Goal: Task Accomplishment & Management: Use online tool/utility

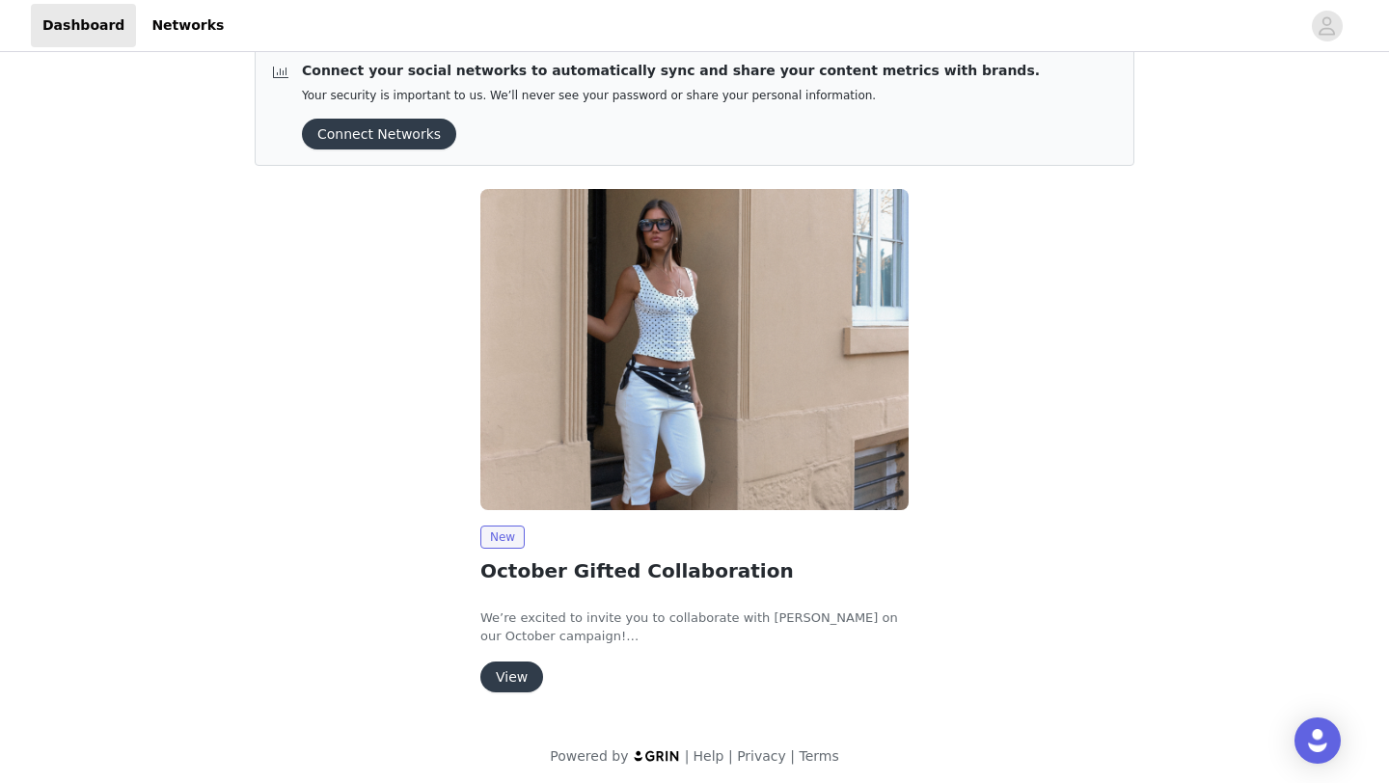
scroll to position [33, 0]
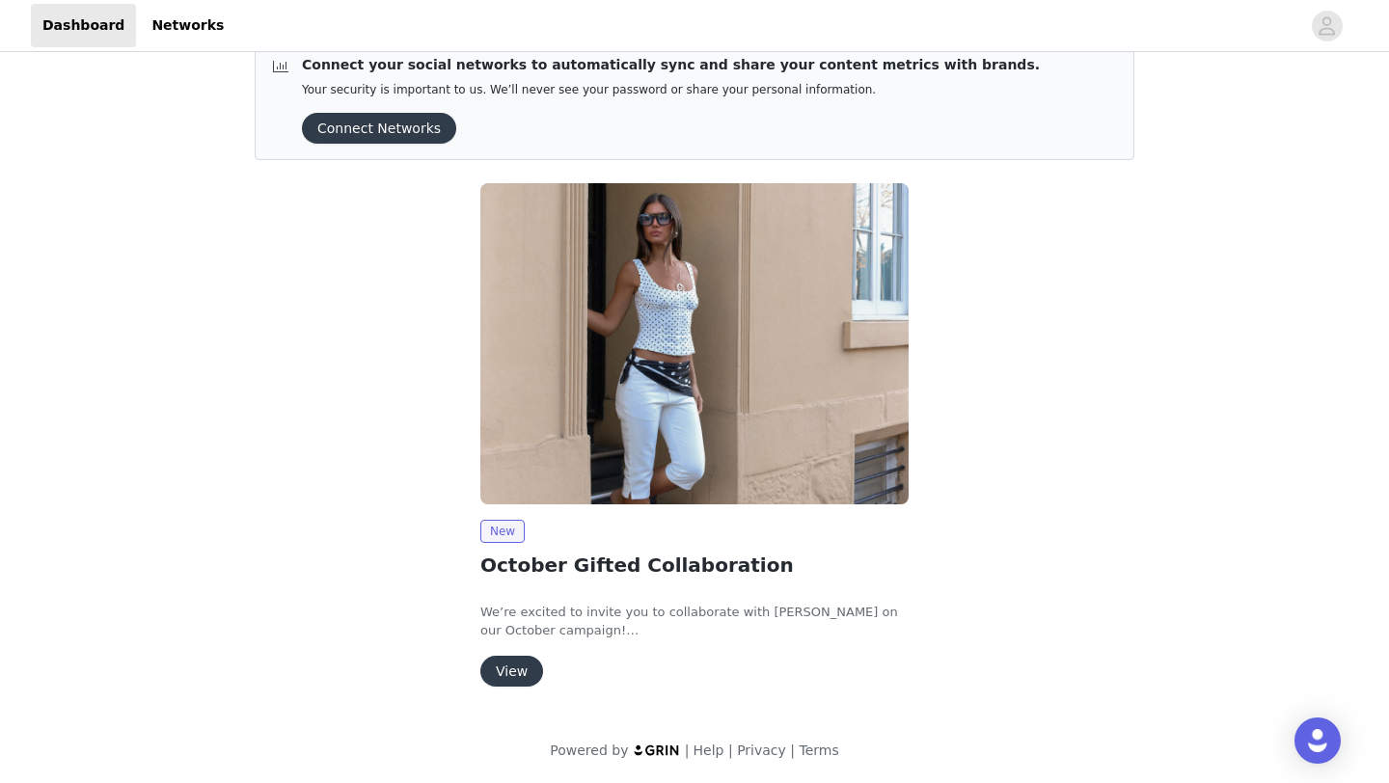
click at [506, 669] on button "View" at bounding box center [511, 671] width 63 height 31
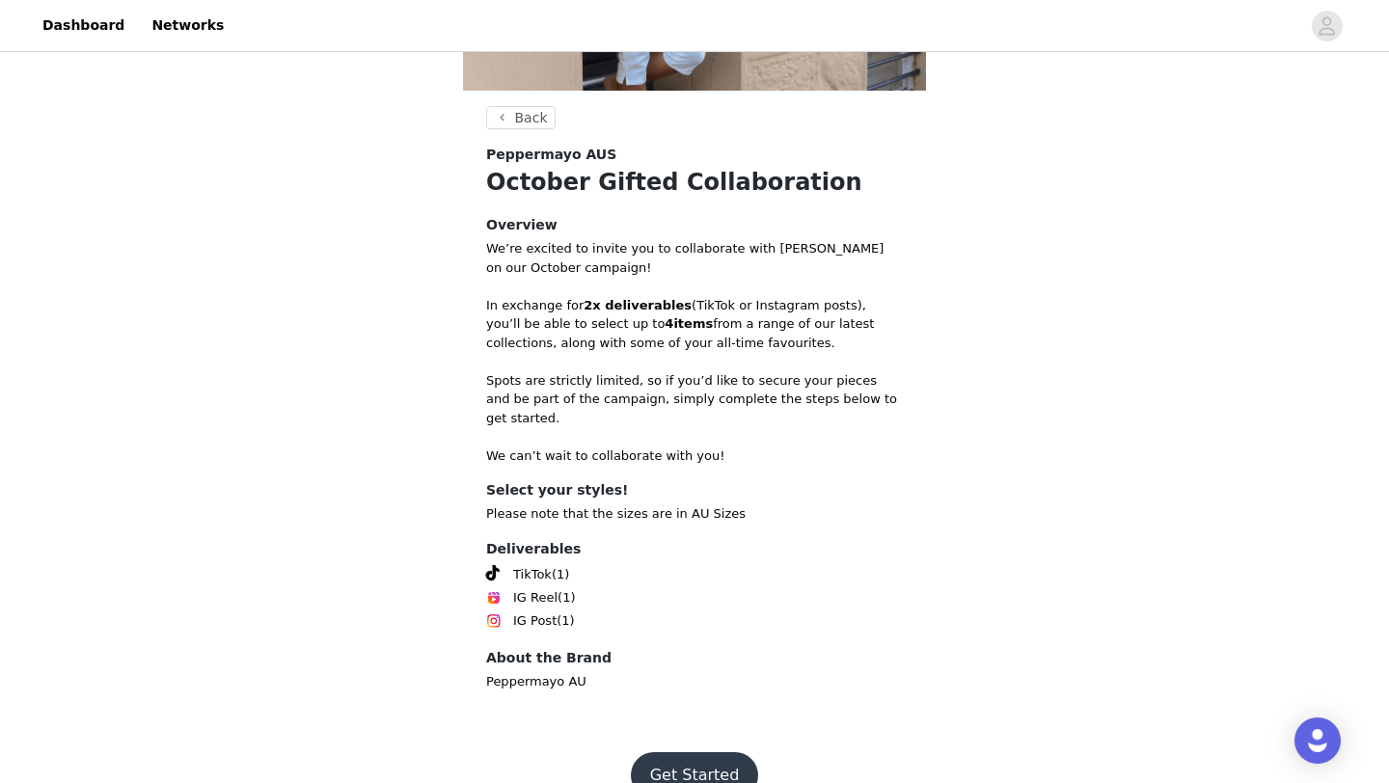
scroll to position [332, 0]
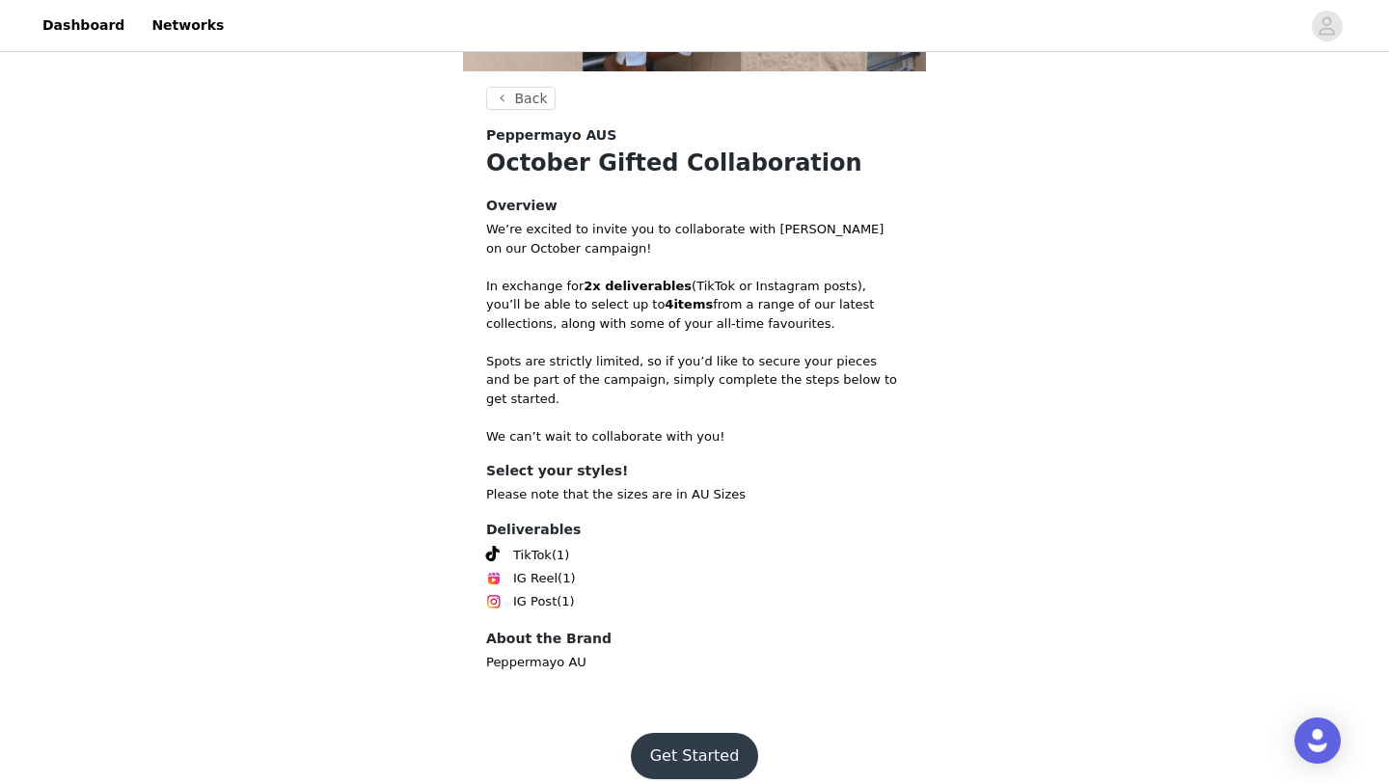
click at [701, 733] on button "Get Started" at bounding box center [695, 756] width 128 height 46
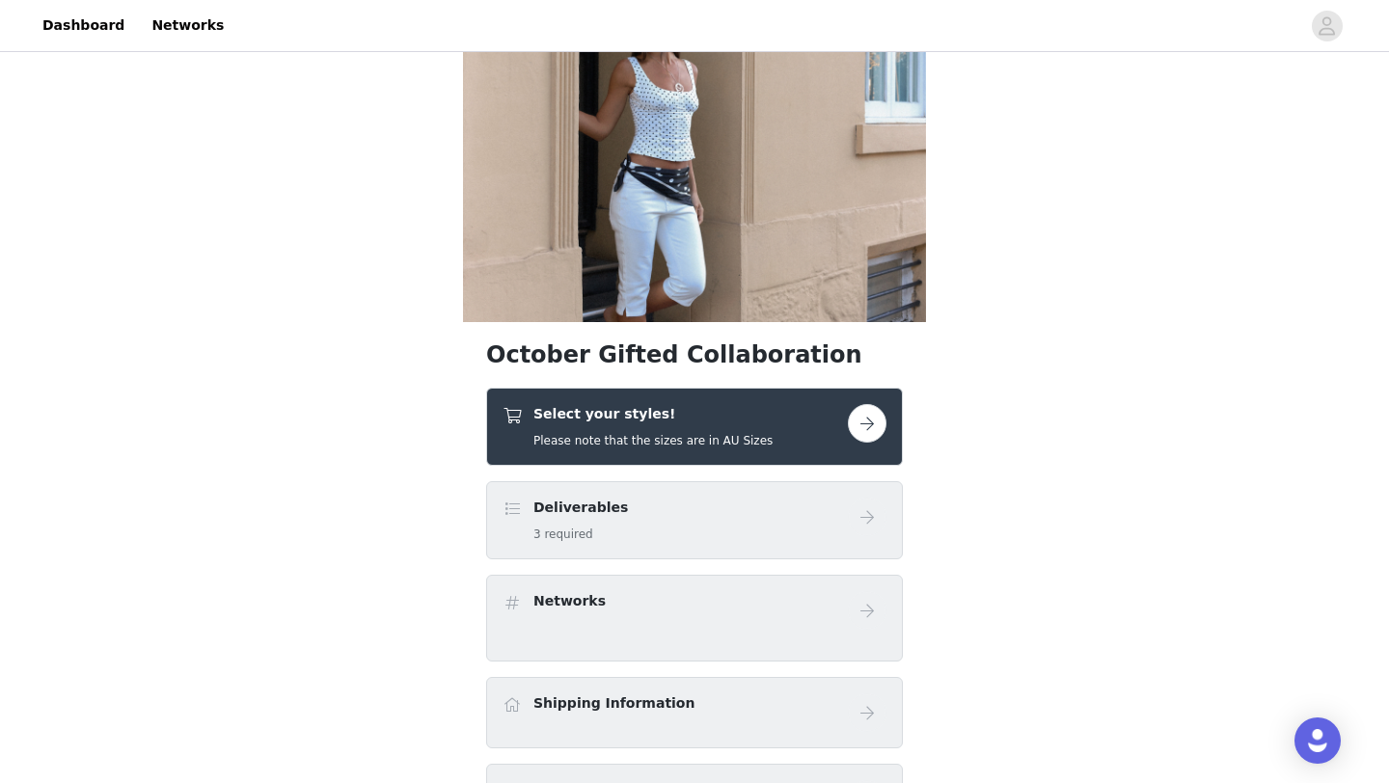
scroll to position [121, 0]
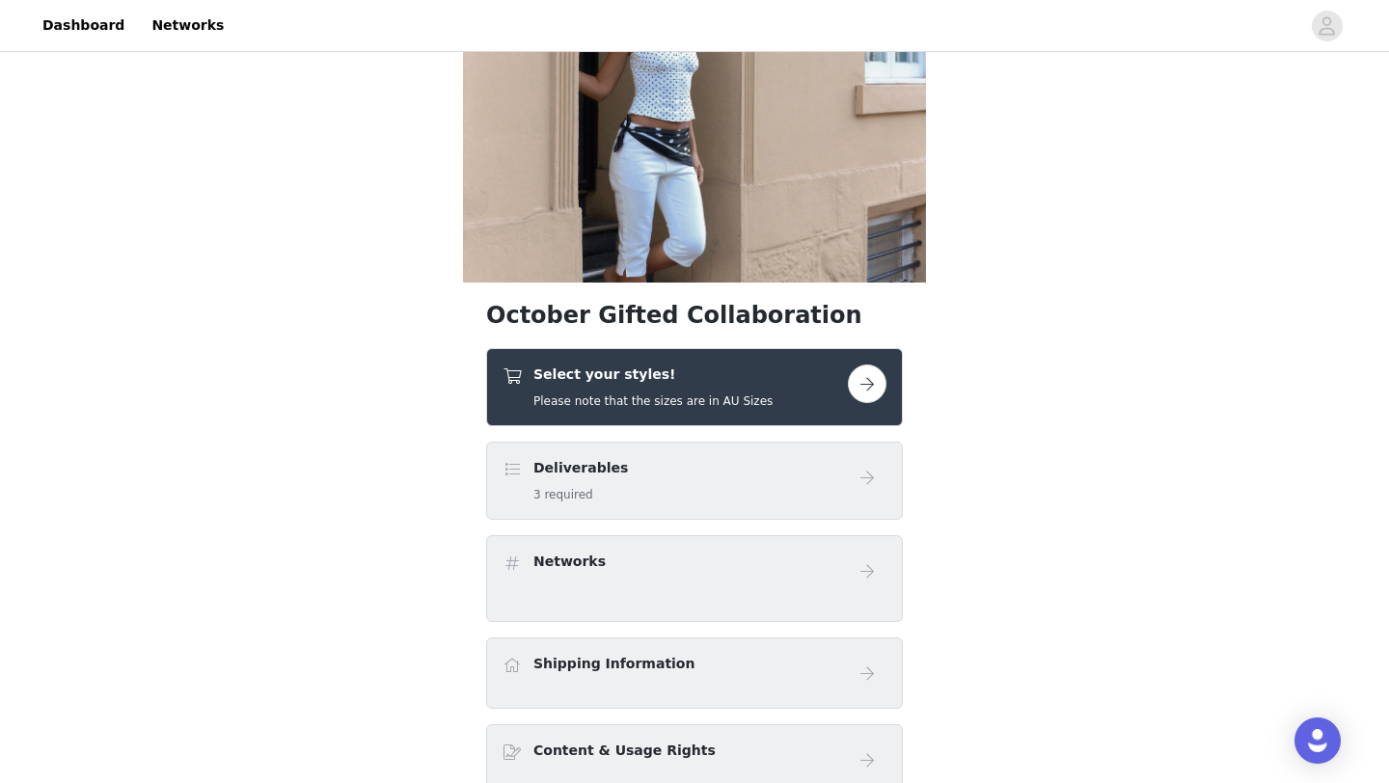
click at [866, 379] on button "button" at bounding box center [867, 384] width 39 height 39
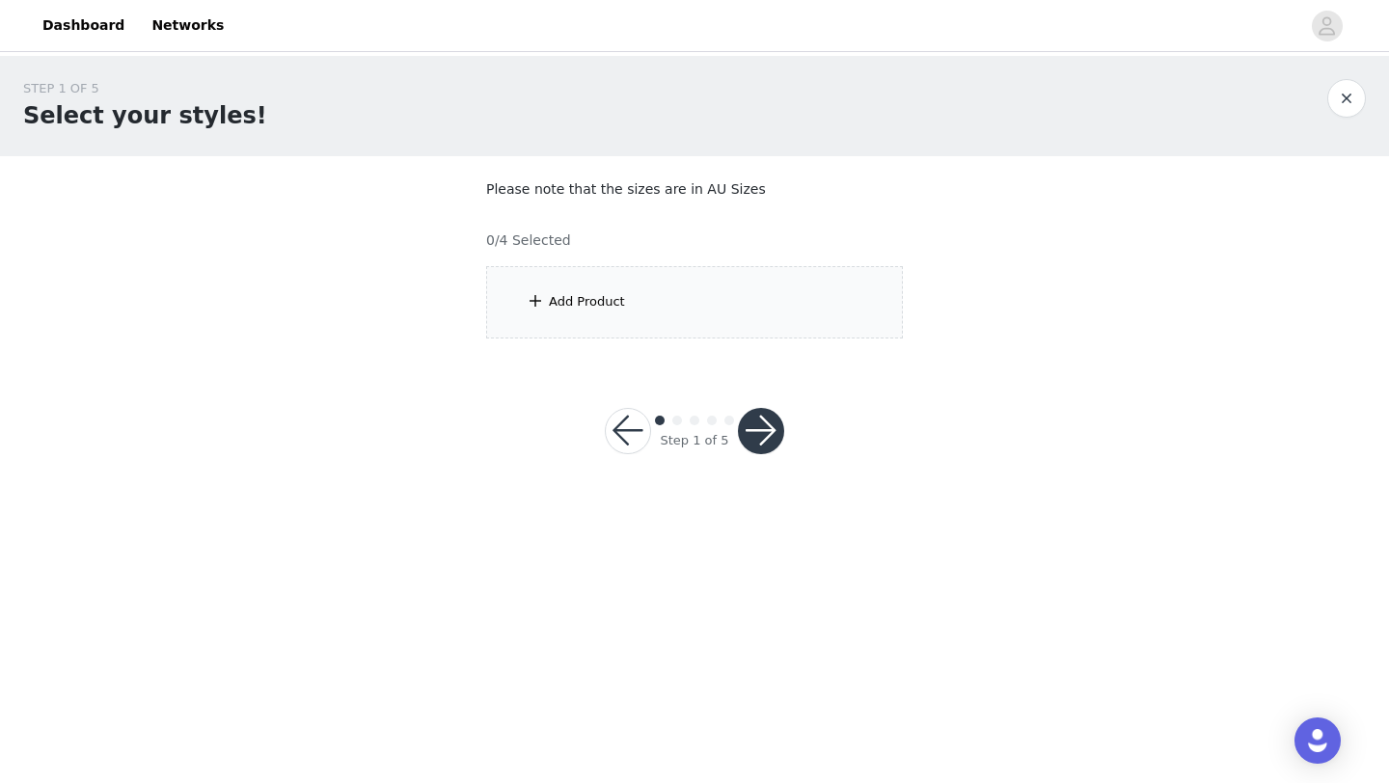
click at [782, 318] on div "Add Product" at bounding box center [694, 302] width 417 height 72
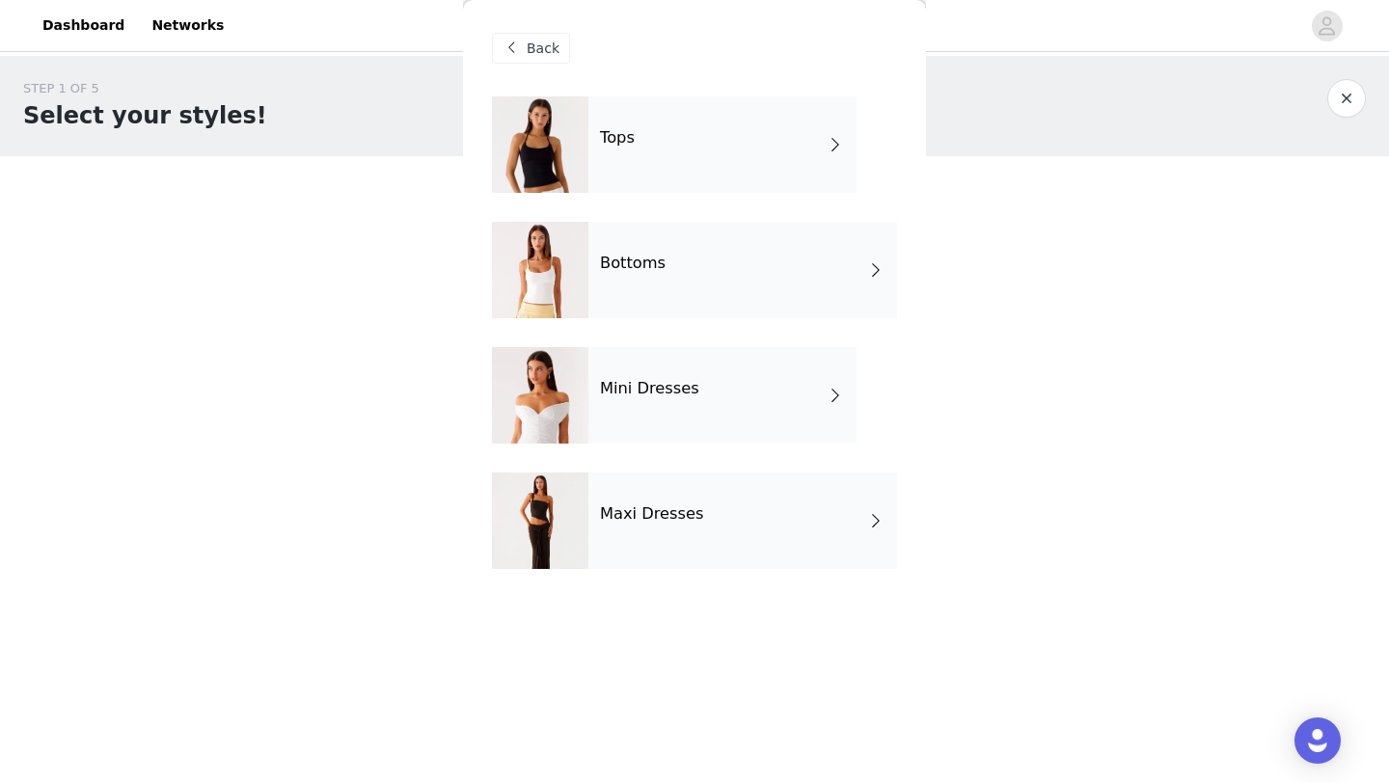
click at [770, 262] on div "Bottoms" at bounding box center [742, 270] width 309 height 96
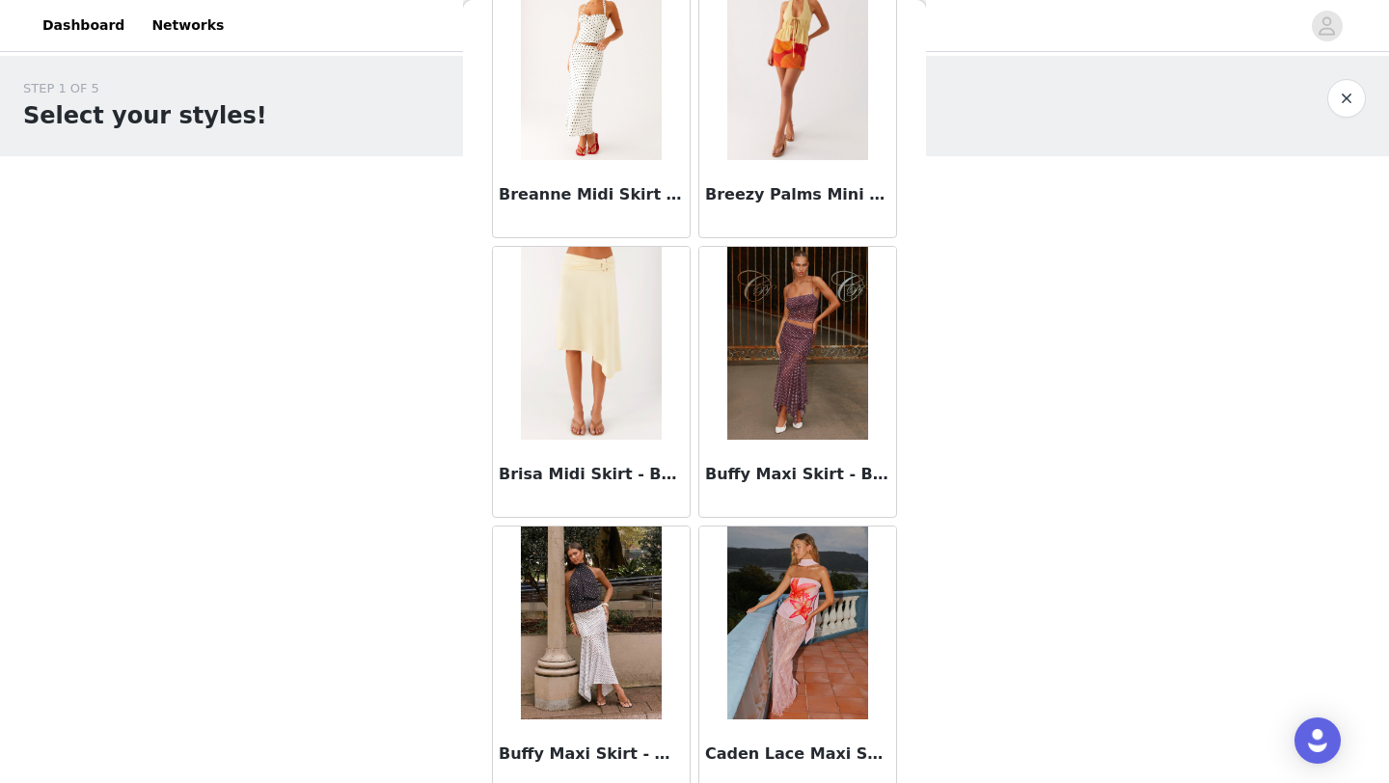
scroll to position [2168, 0]
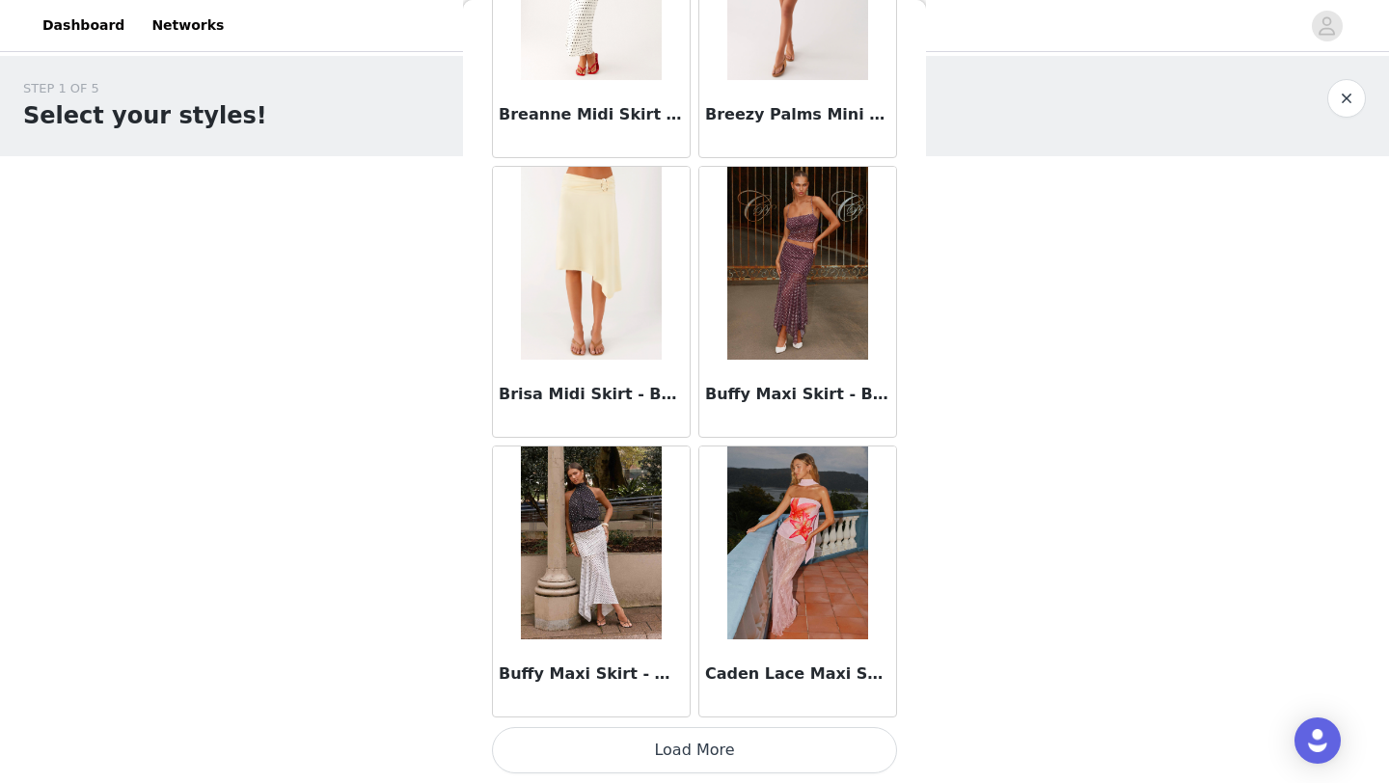
click at [681, 750] on button "Load More" at bounding box center [694, 750] width 405 height 46
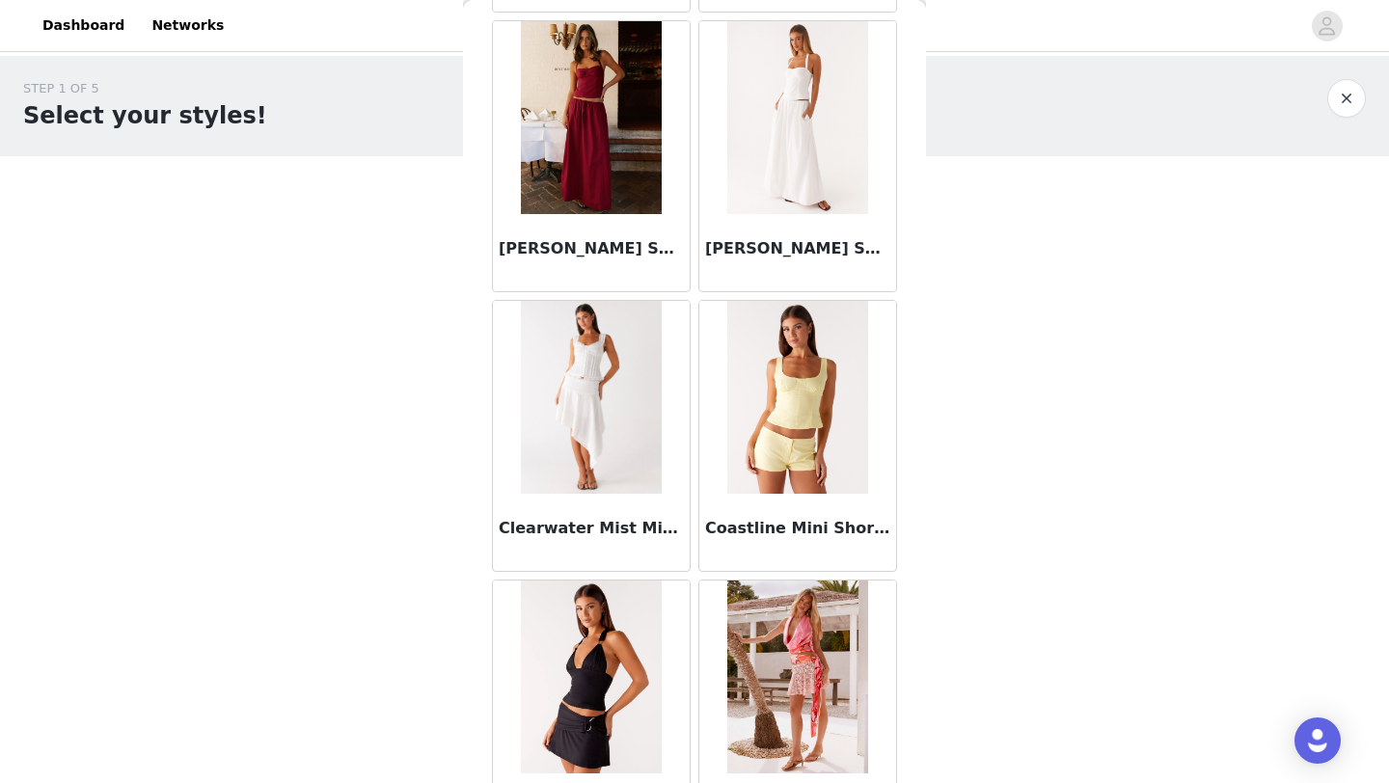
scroll to position [3434, 0]
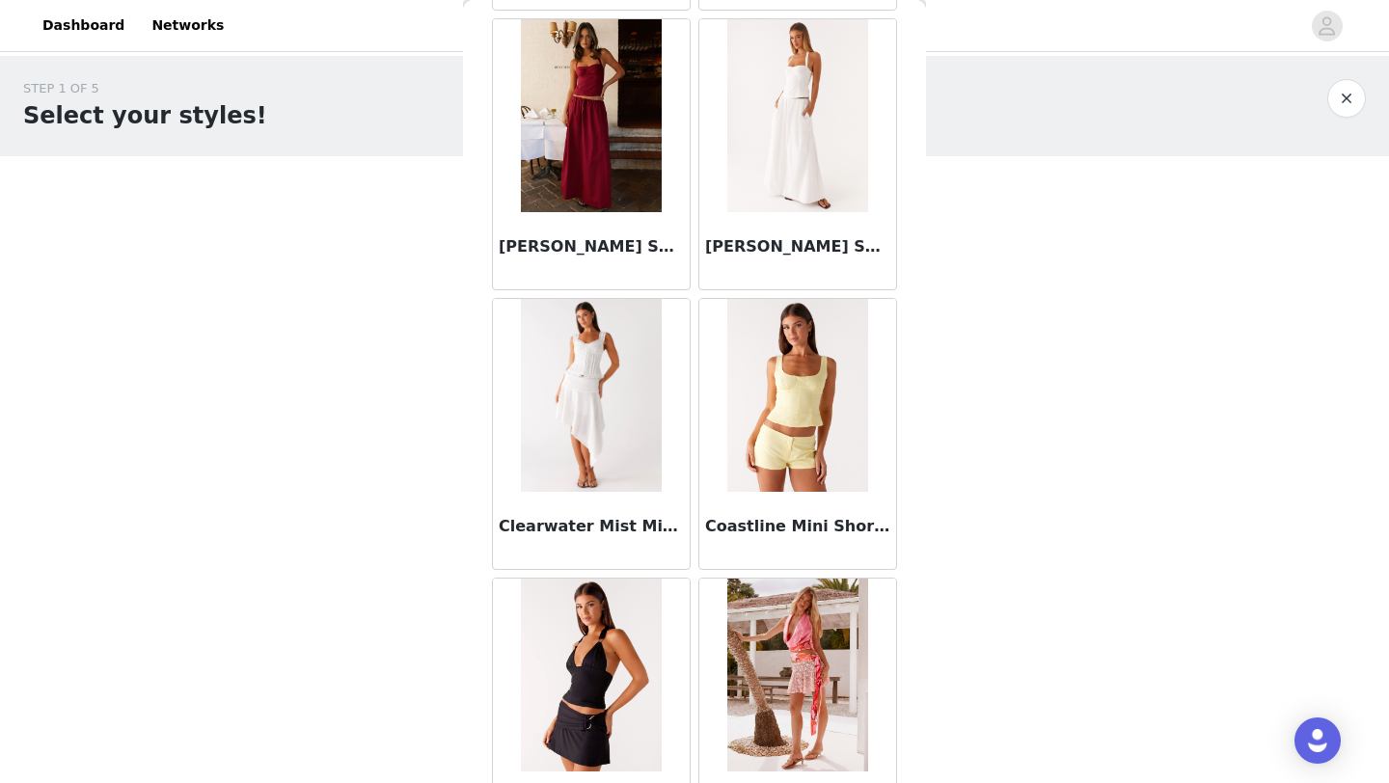
click at [614, 529] on h3 "Clearwater Mist Midi Skirt - White" at bounding box center [591, 526] width 185 height 23
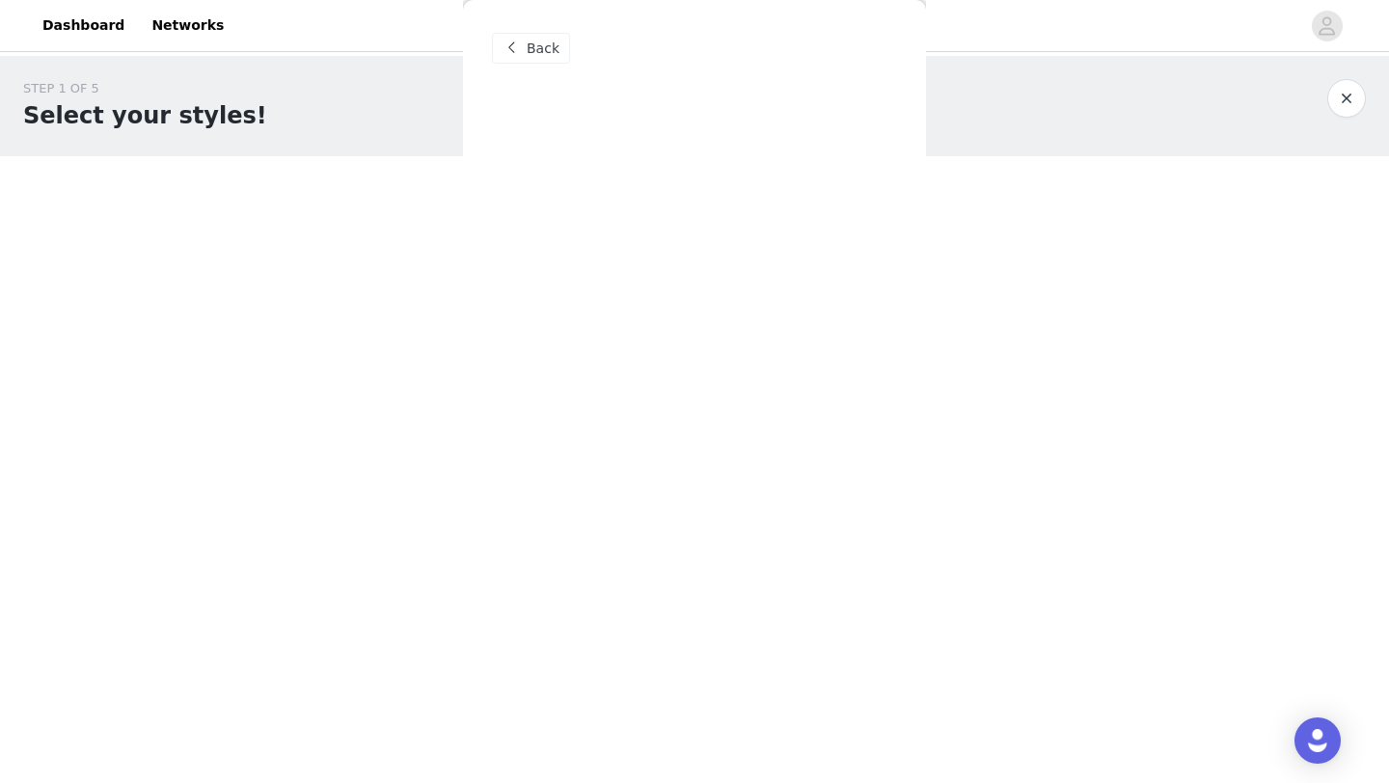
scroll to position [0, 0]
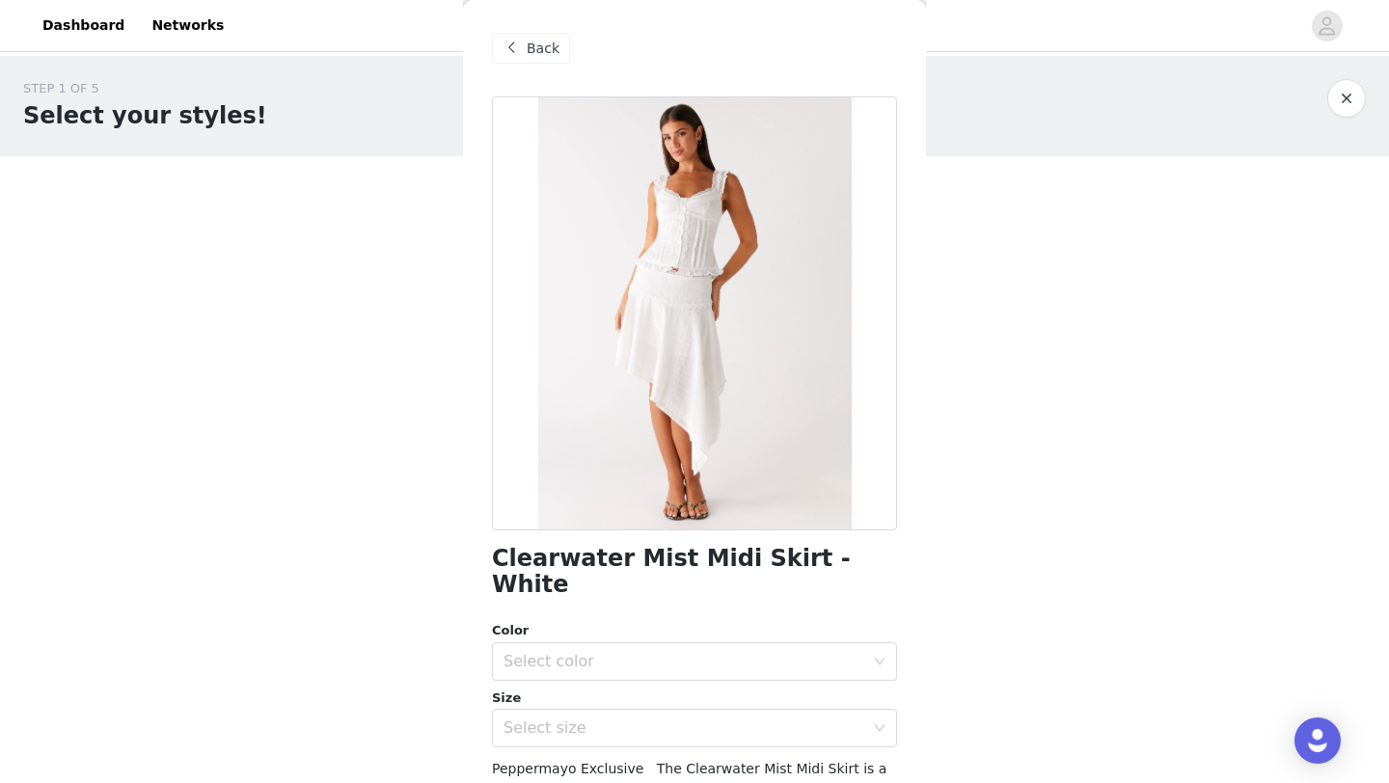
click at [540, 56] on span "Back" at bounding box center [543, 49] width 33 height 20
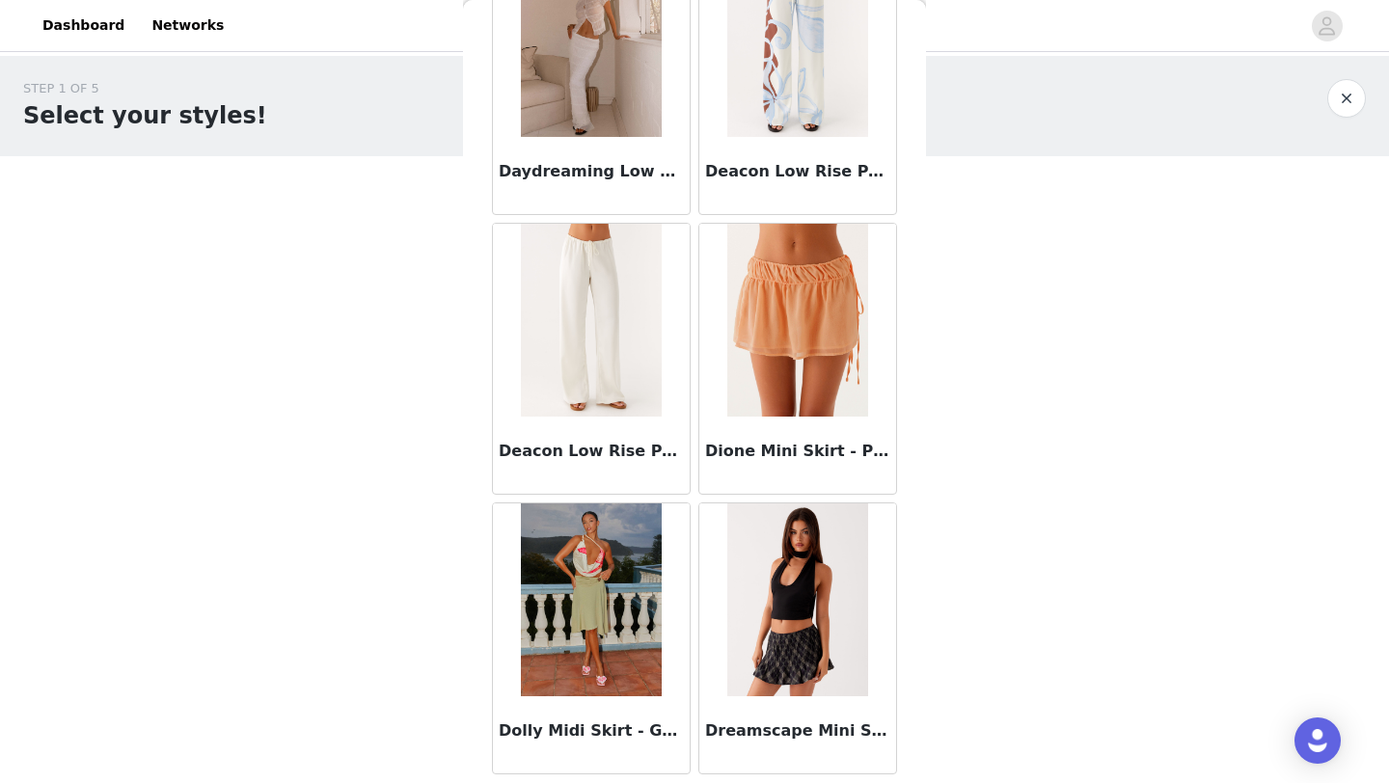
scroll to position [4964, 0]
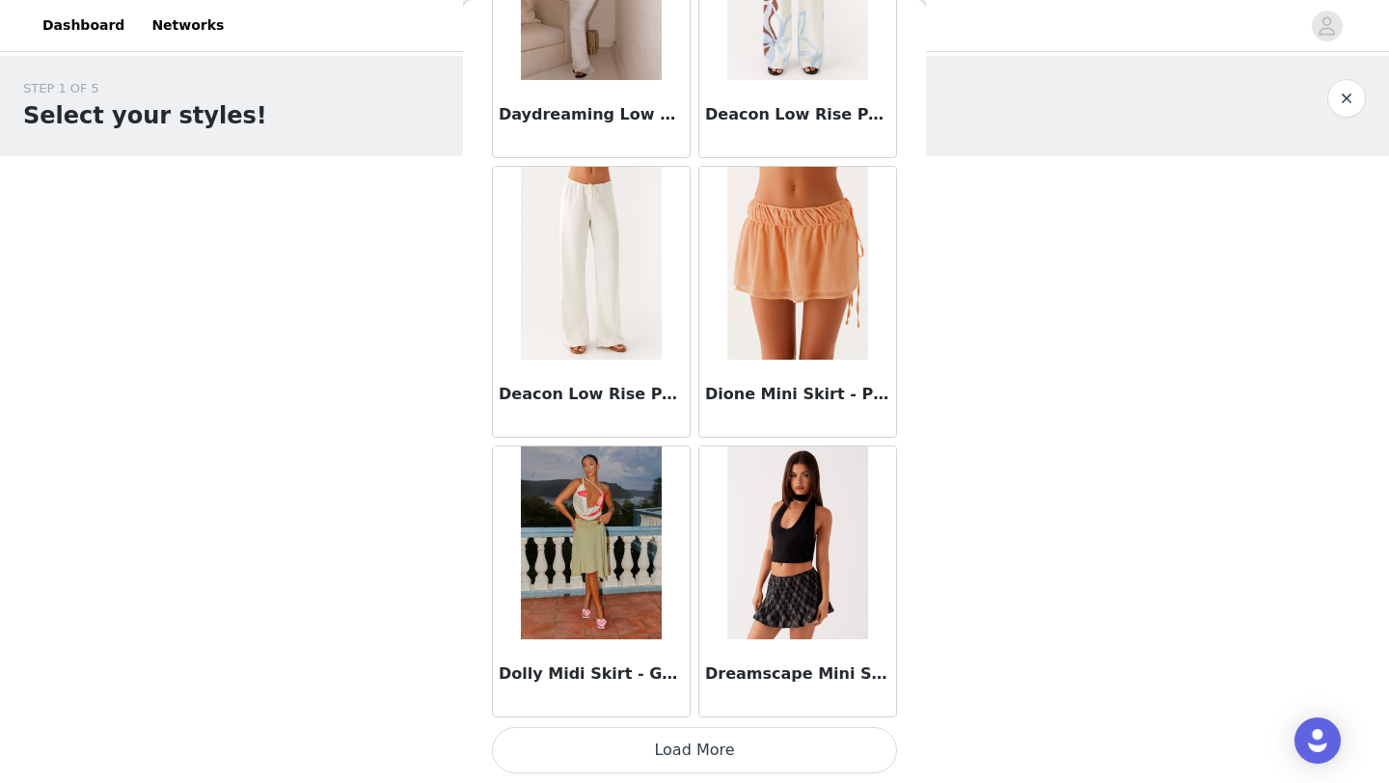
click at [693, 756] on button "Load More" at bounding box center [694, 750] width 405 height 46
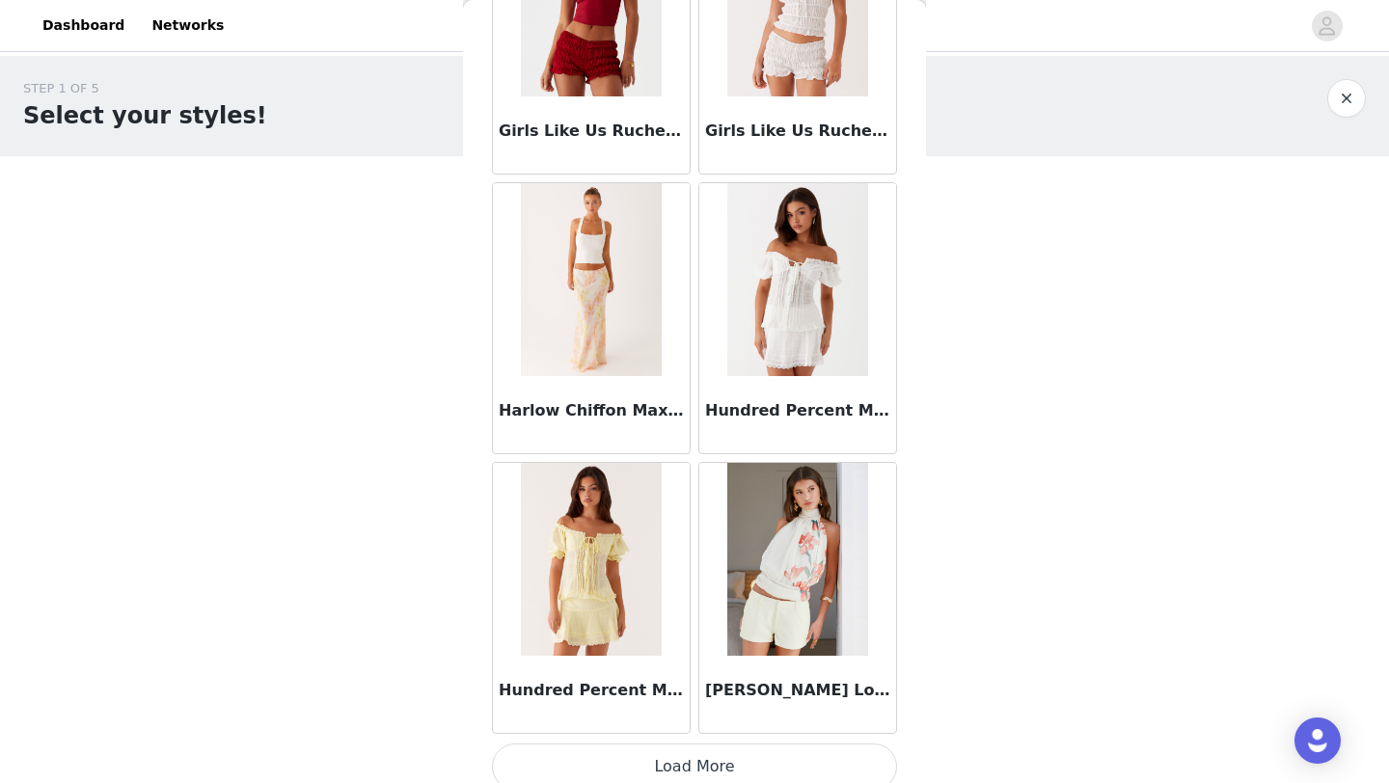
scroll to position [7761, 0]
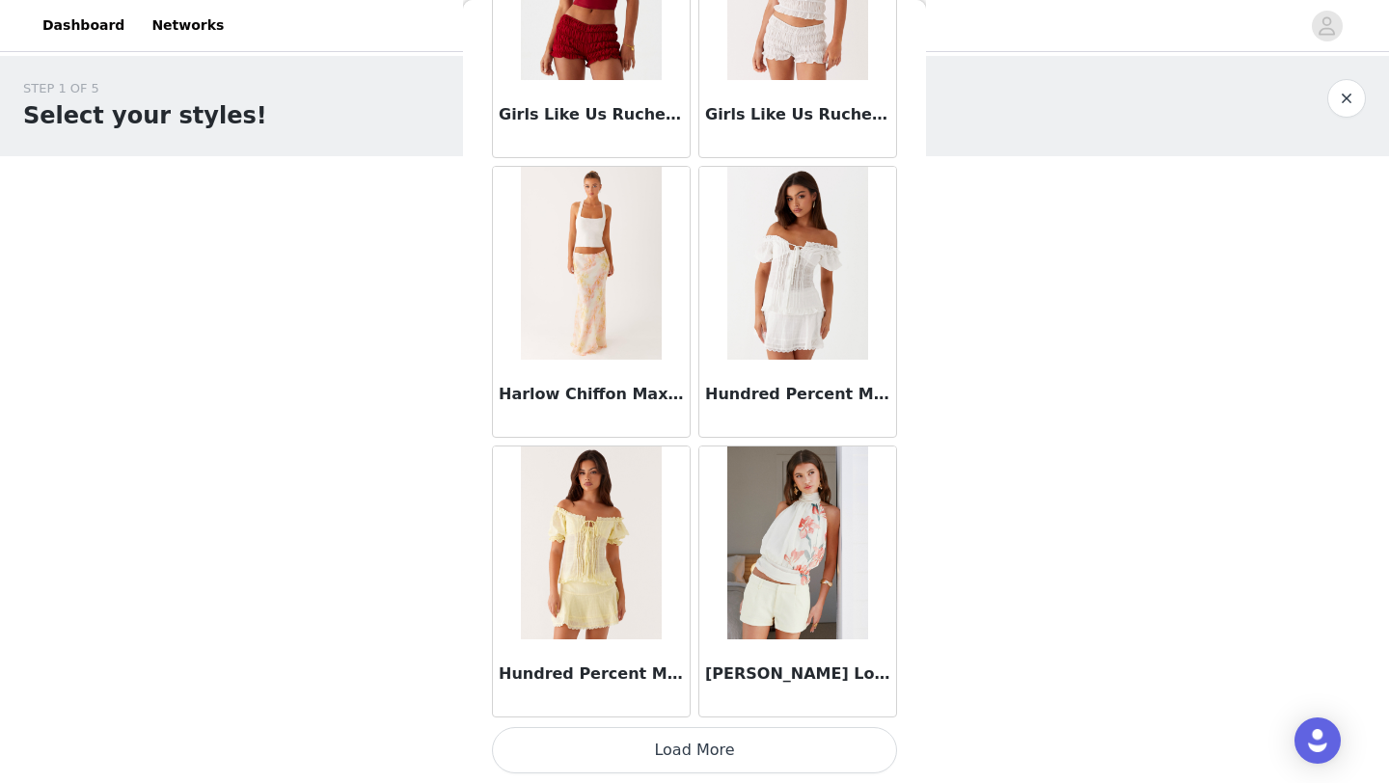
click at [720, 750] on button "Load More" at bounding box center [694, 750] width 405 height 46
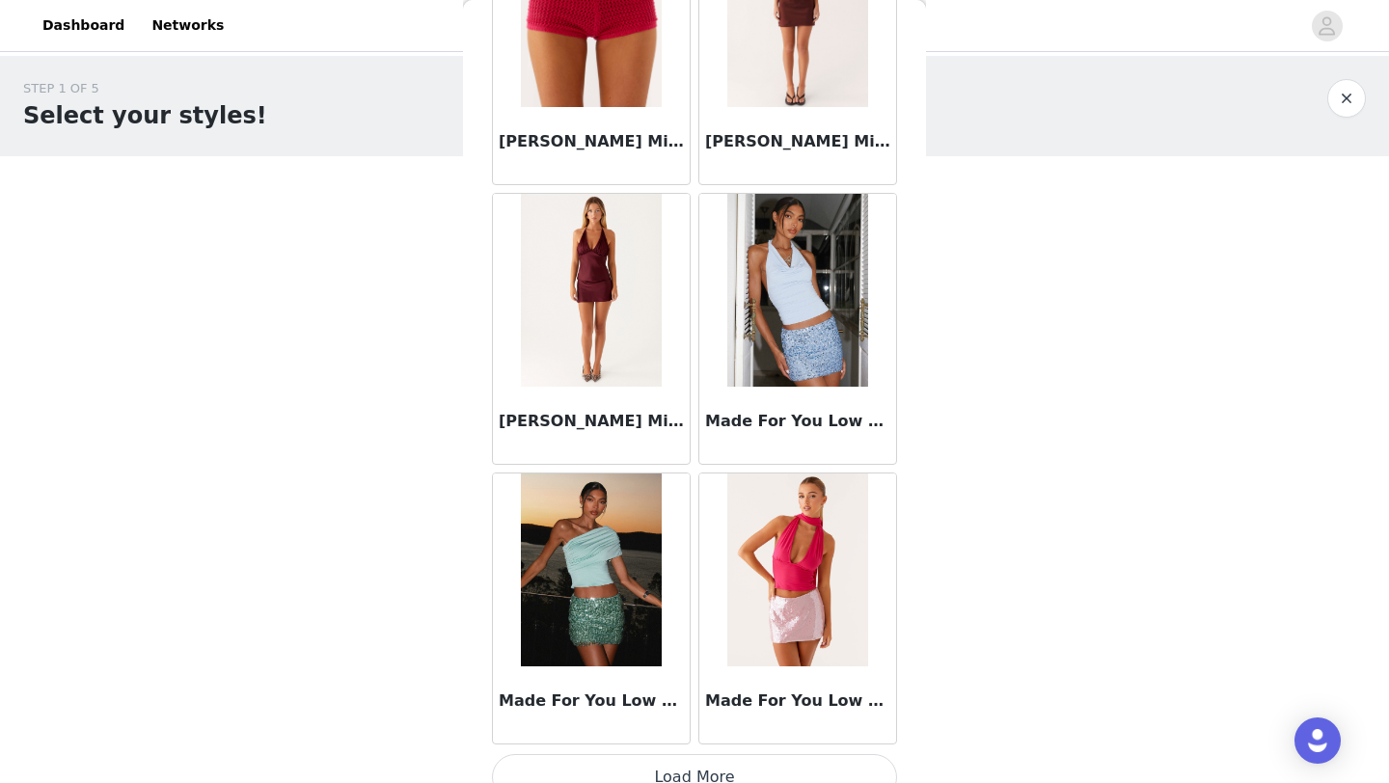
scroll to position [10557, 0]
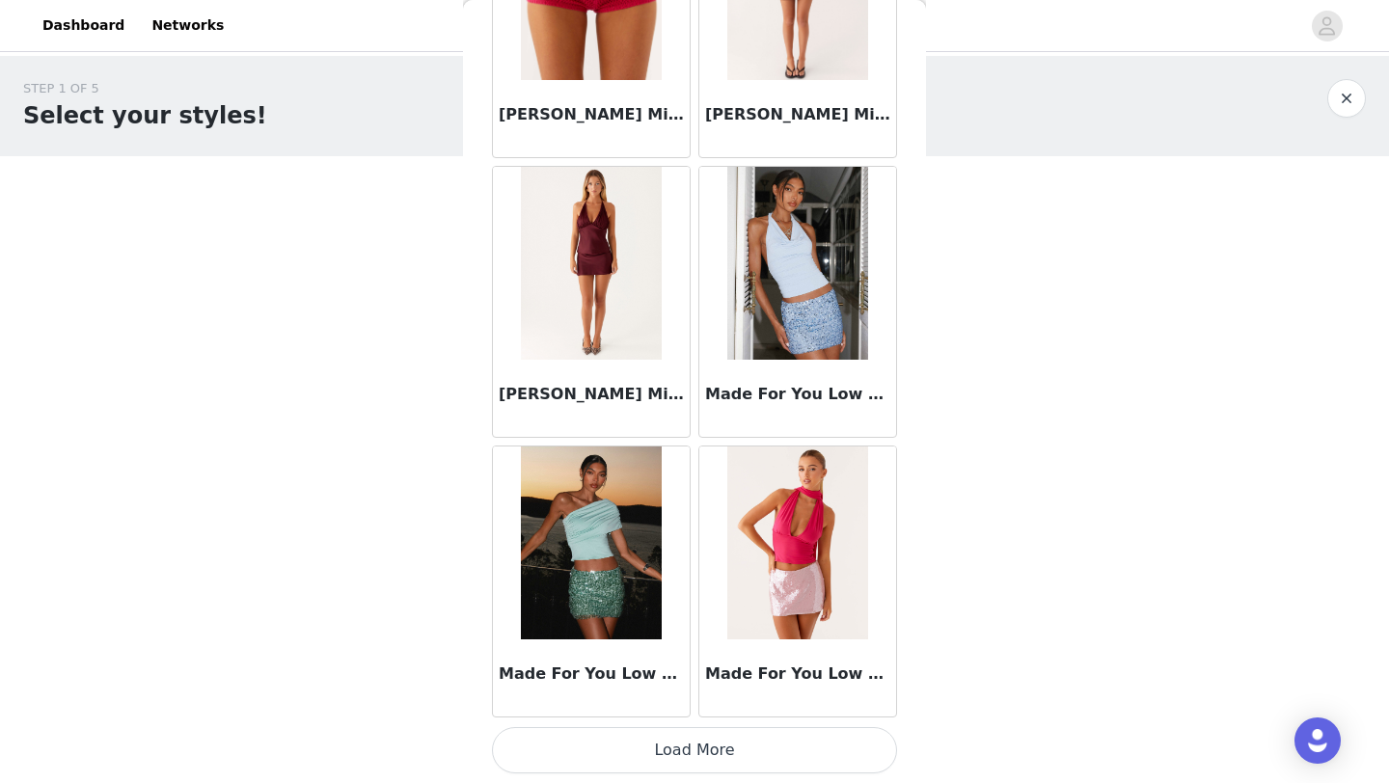
click at [720, 750] on button "Load More" at bounding box center [694, 750] width 405 height 46
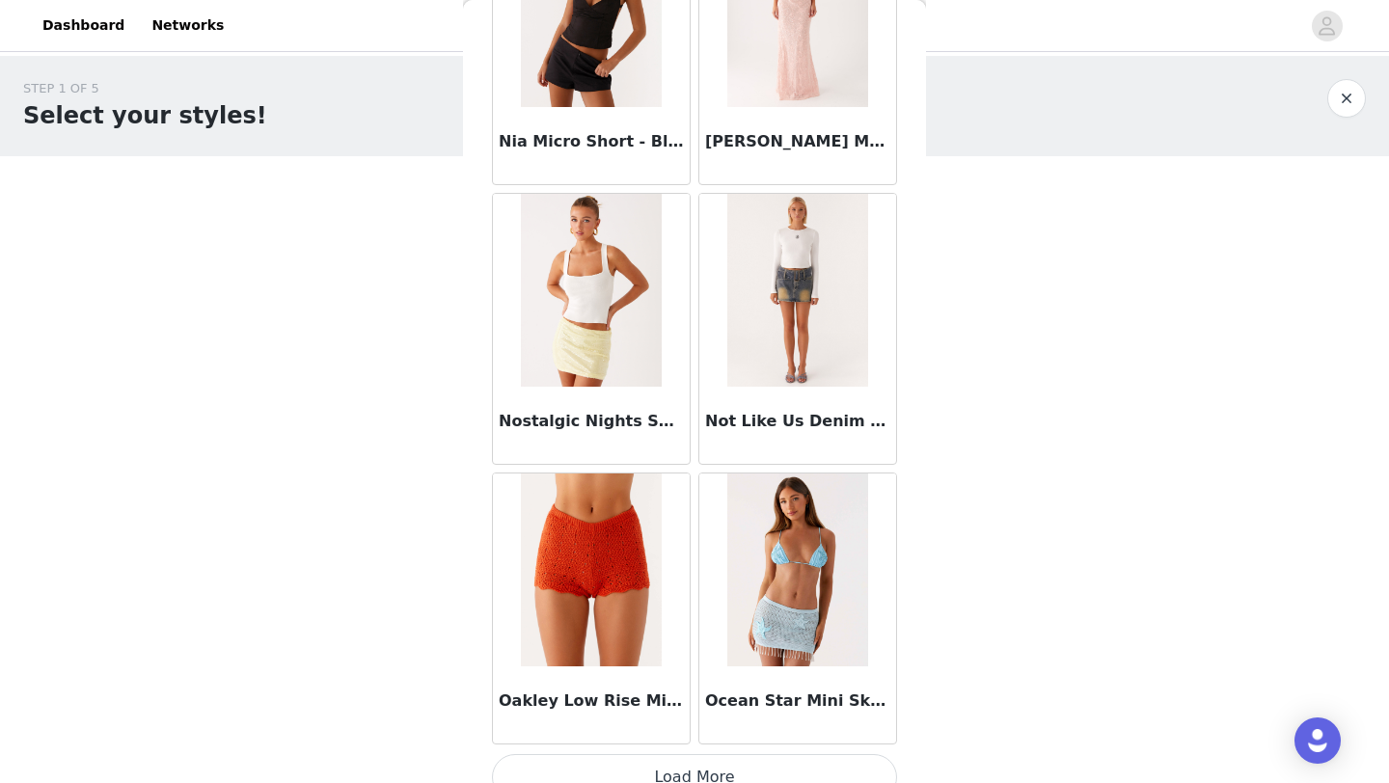
scroll to position [13354, 0]
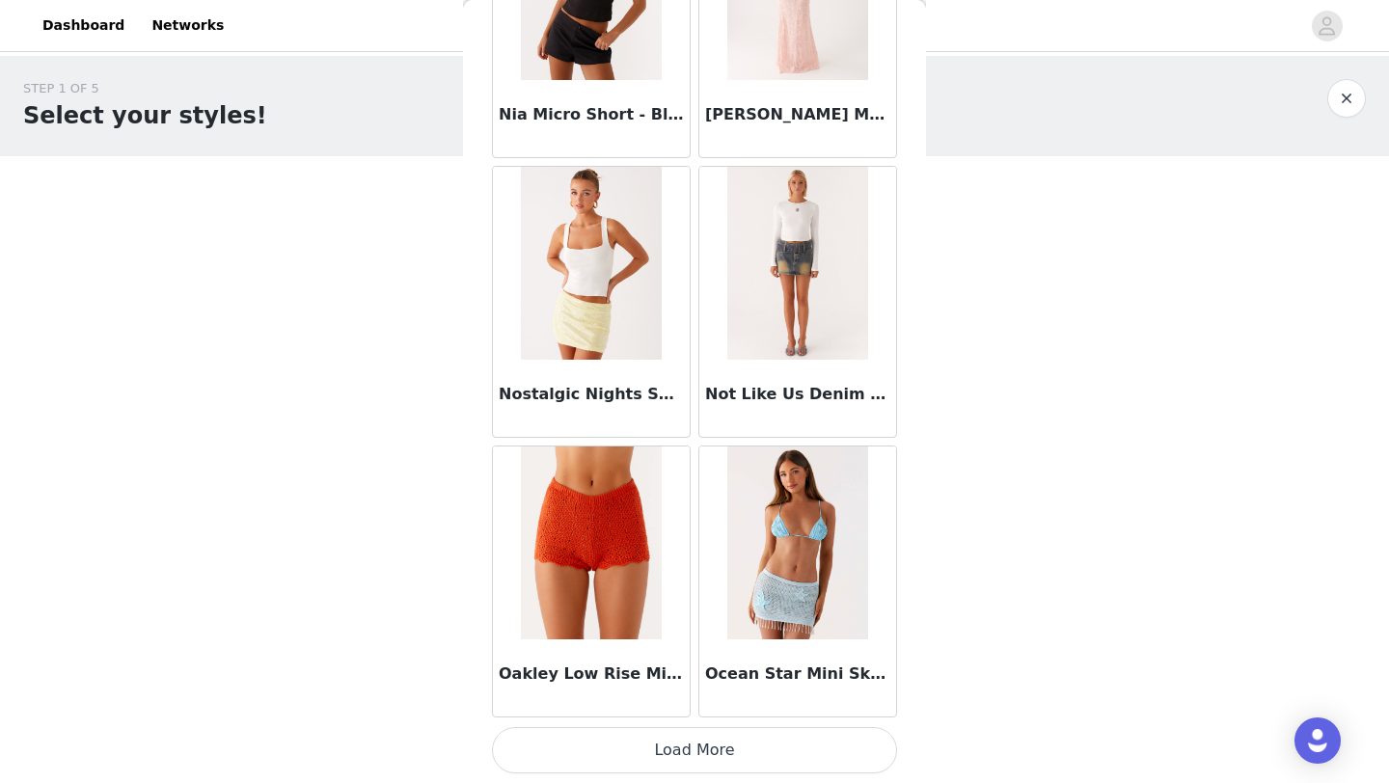
click at [706, 751] on button "Load More" at bounding box center [694, 750] width 405 height 46
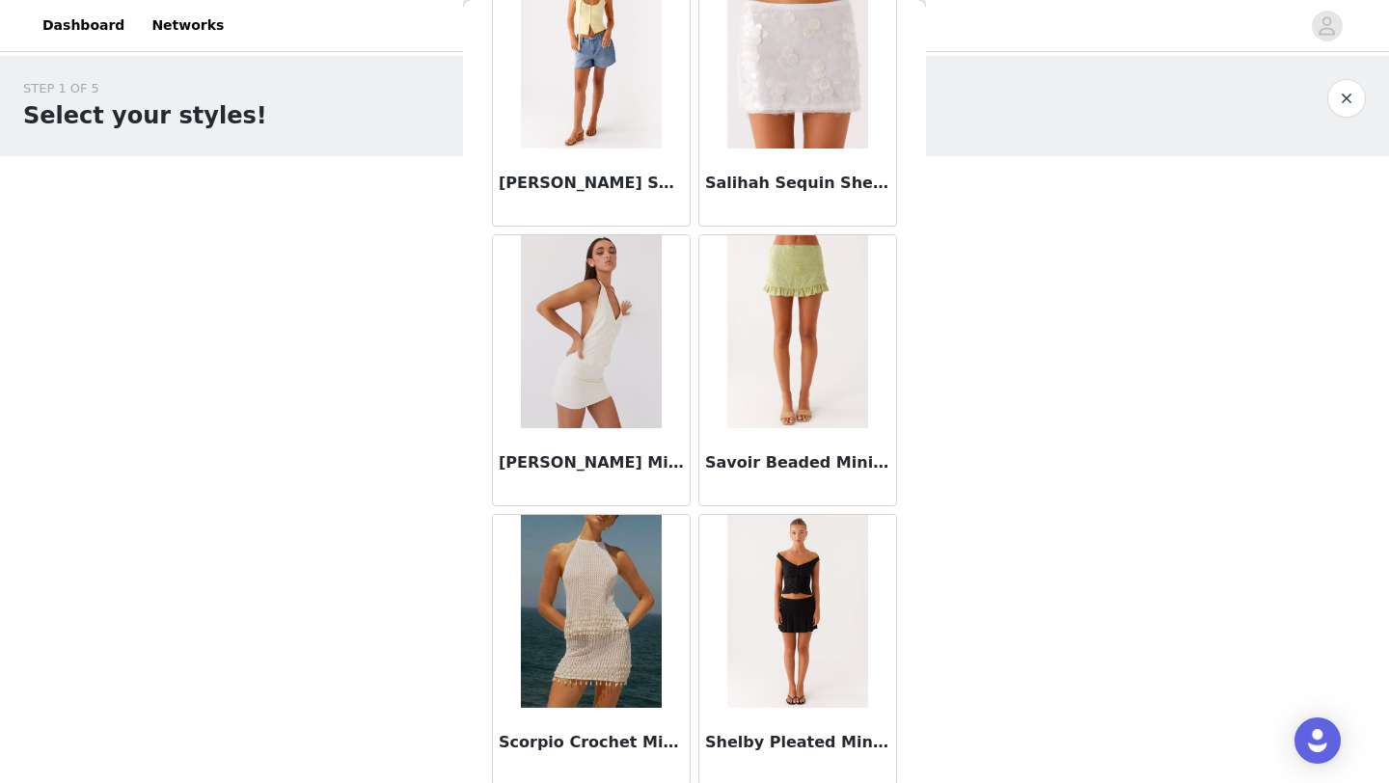
scroll to position [16150, 0]
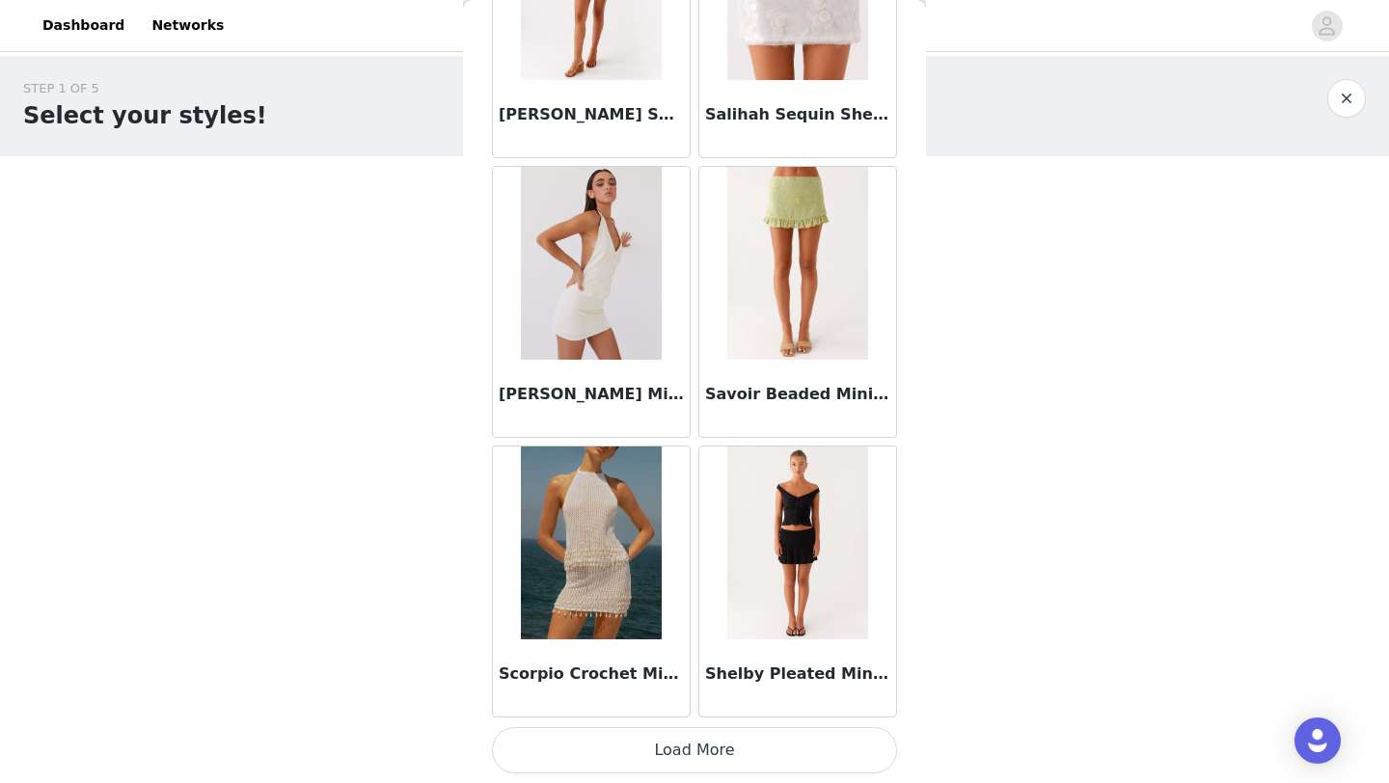
click at [756, 732] on button "Load More" at bounding box center [694, 750] width 405 height 46
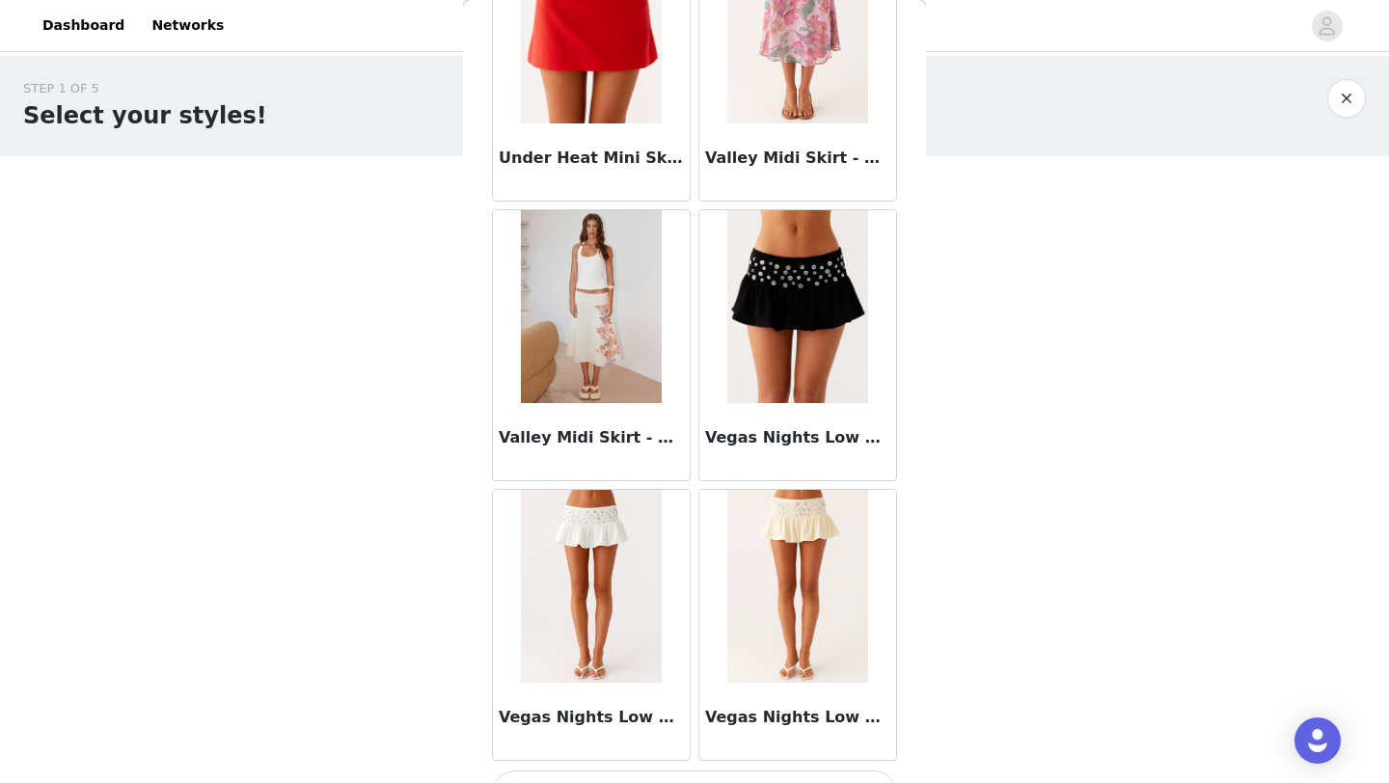
scroll to position [18947, 0]
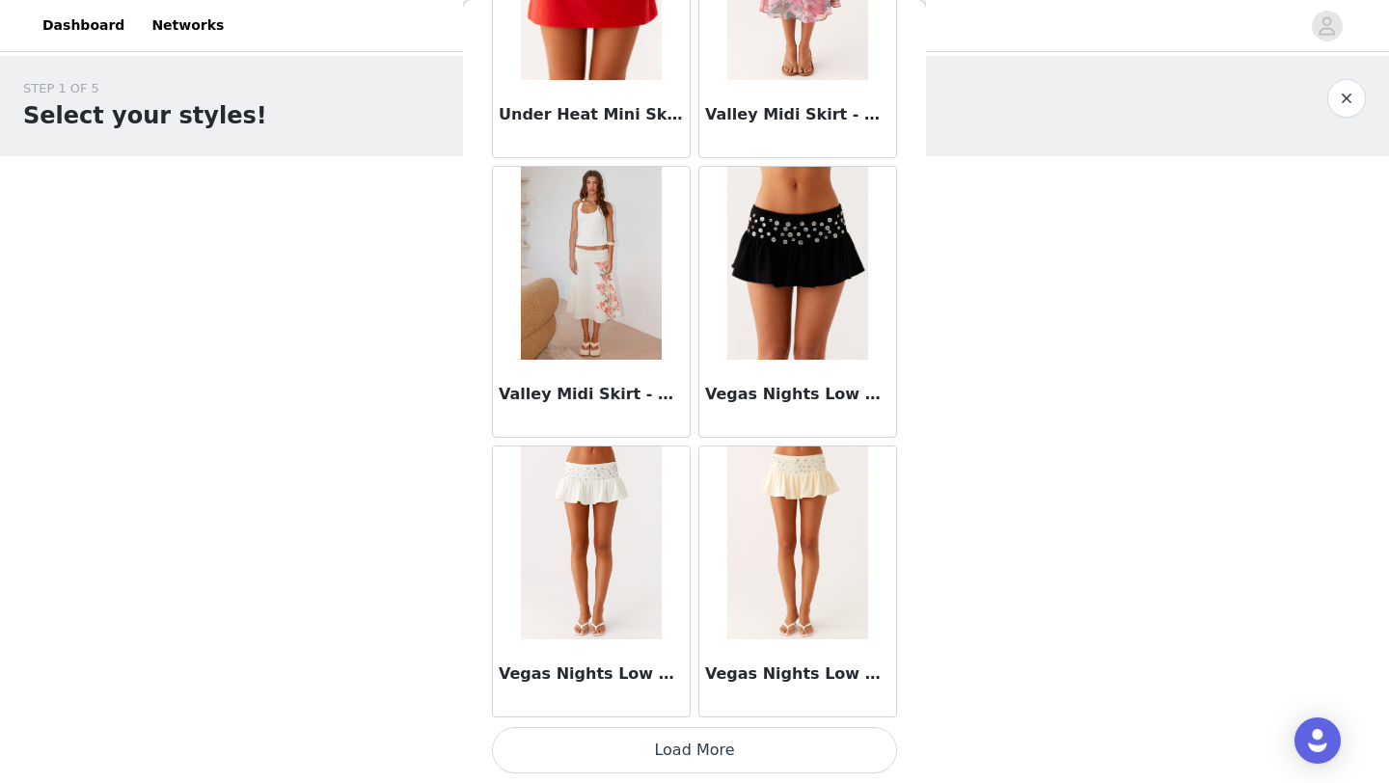
click at [723, 747] on button "Load More" at bounding box center [694, 750] width 405 height 46
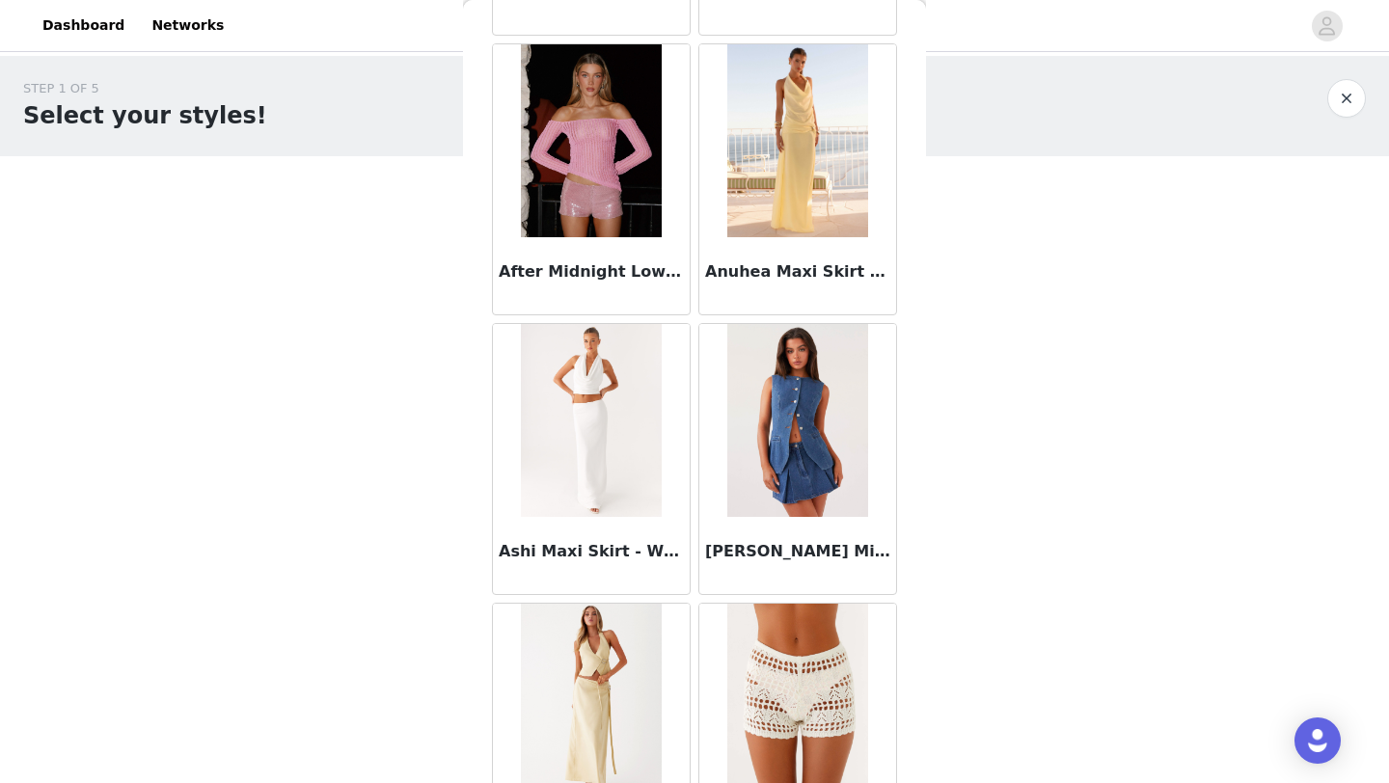
scroll to position [0, 0]
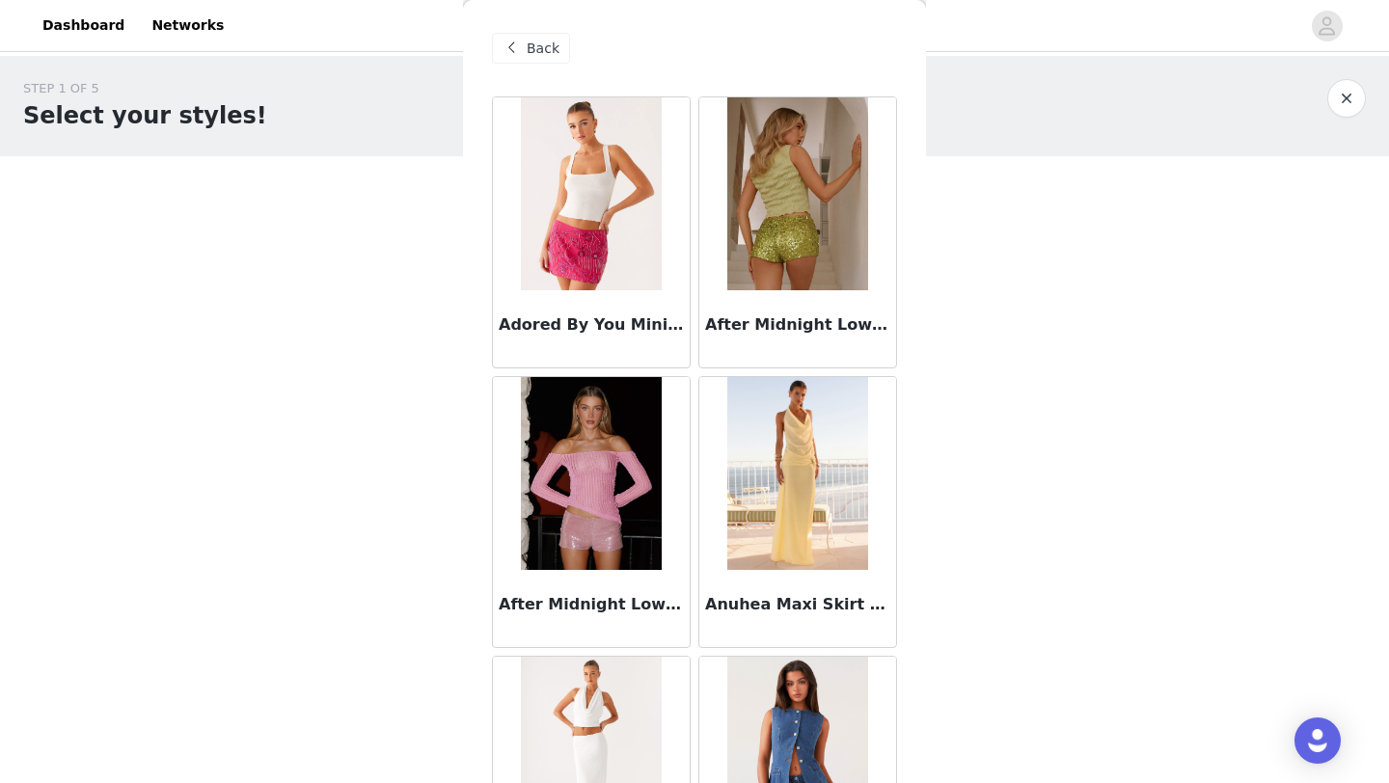
click at [160, 131] on h1 "Select your styles!" at bounding box center [145, 115] width 244 height 35
click at [524, 51] on div "Back" at bounding box center [531, 48] width 78 height 31
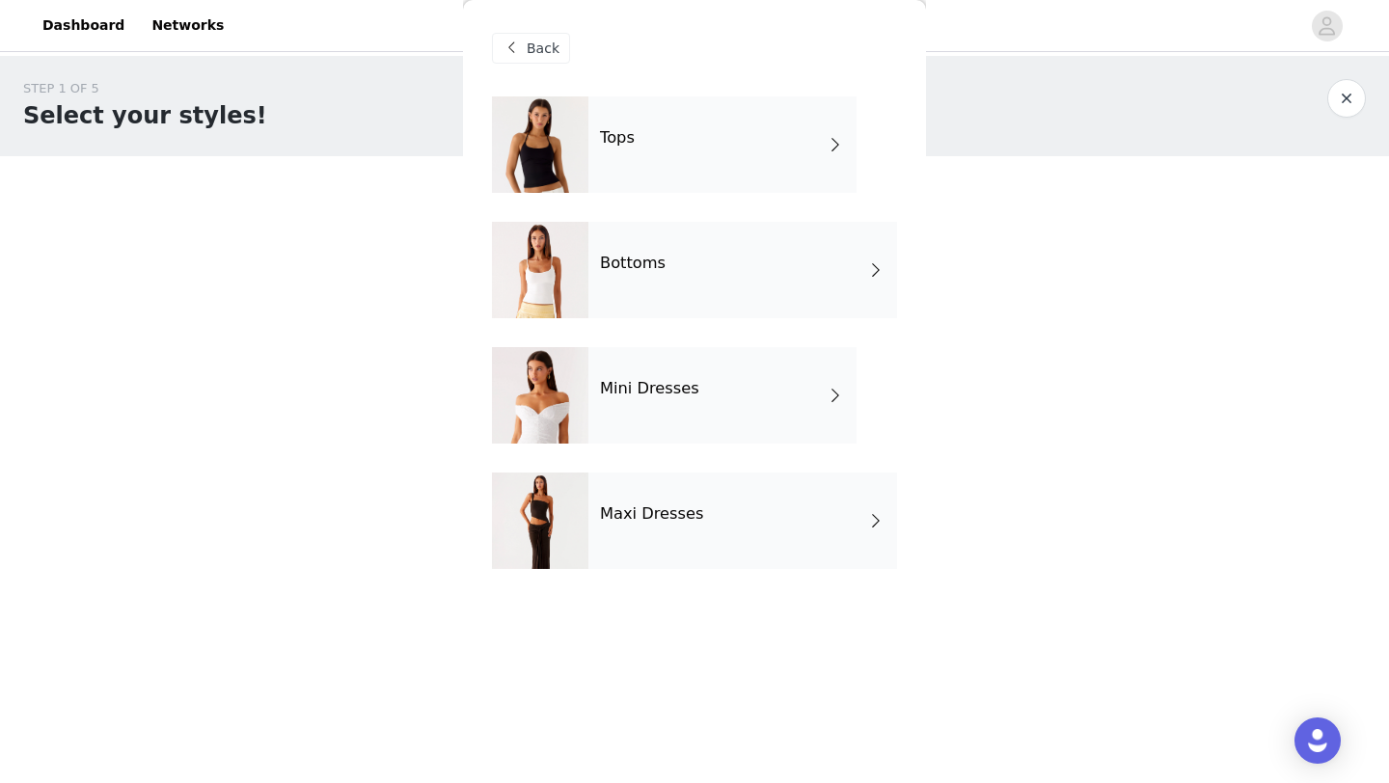
click at [652, 136] on div "Tops" at bounding box center [722, 144] width 268 height 96
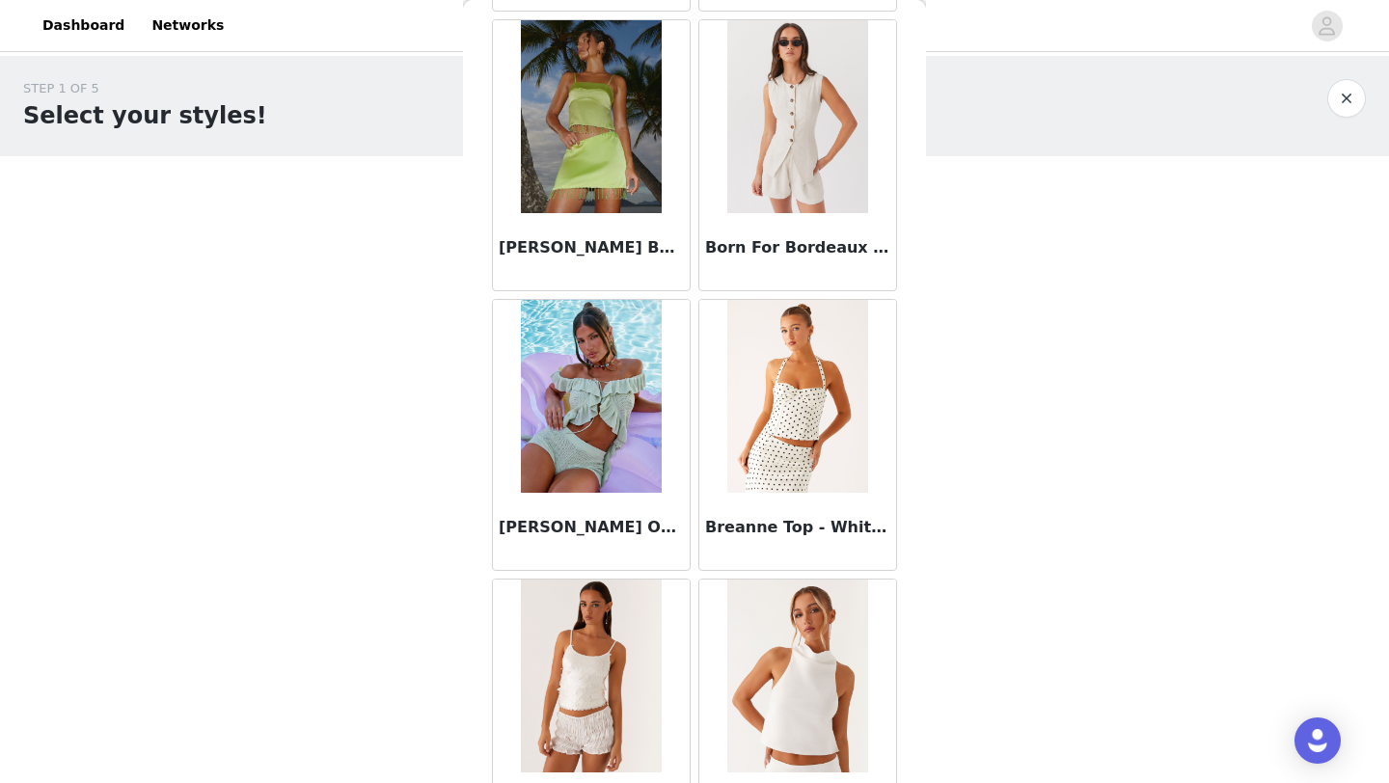
scroll to position [2168, 0]
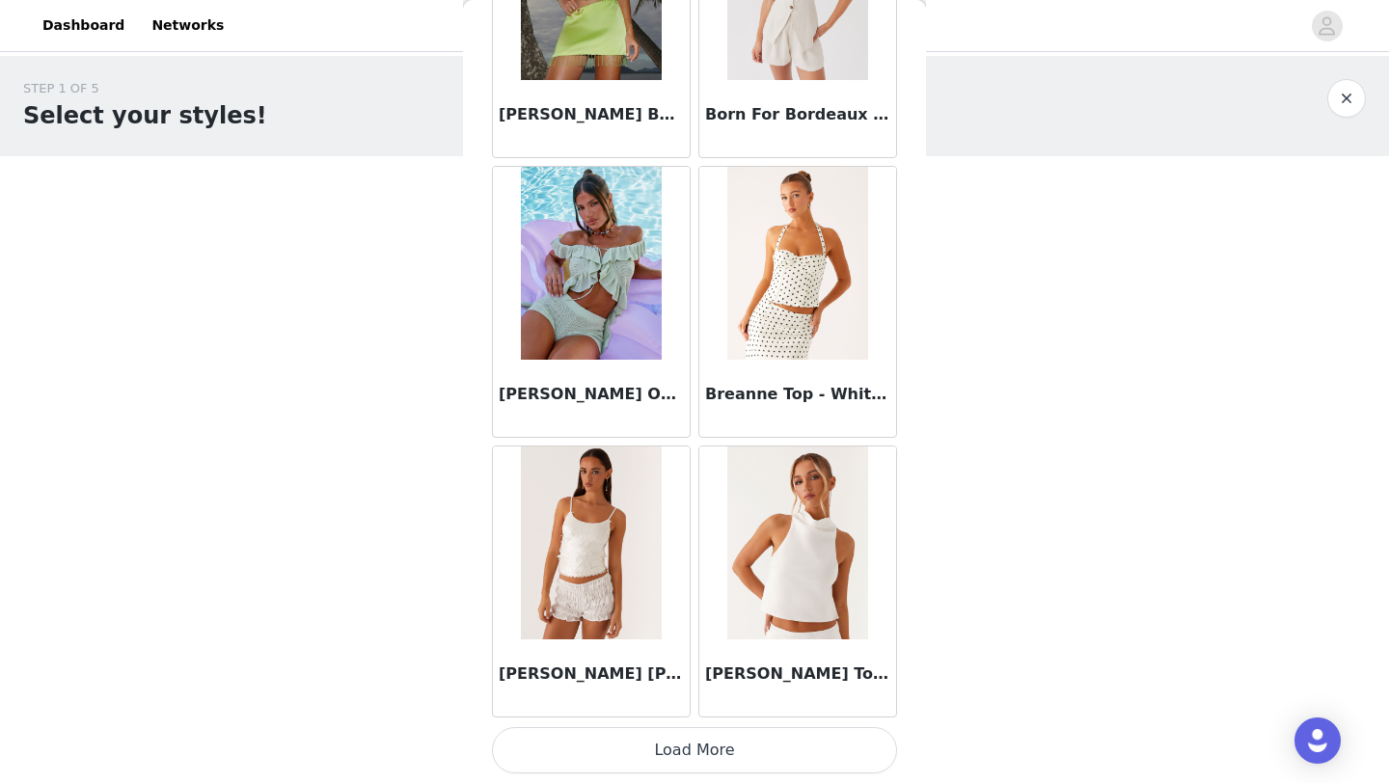
click at [731, 746] on button "Load More" at bounding box center [694, 750] width 405 height 46
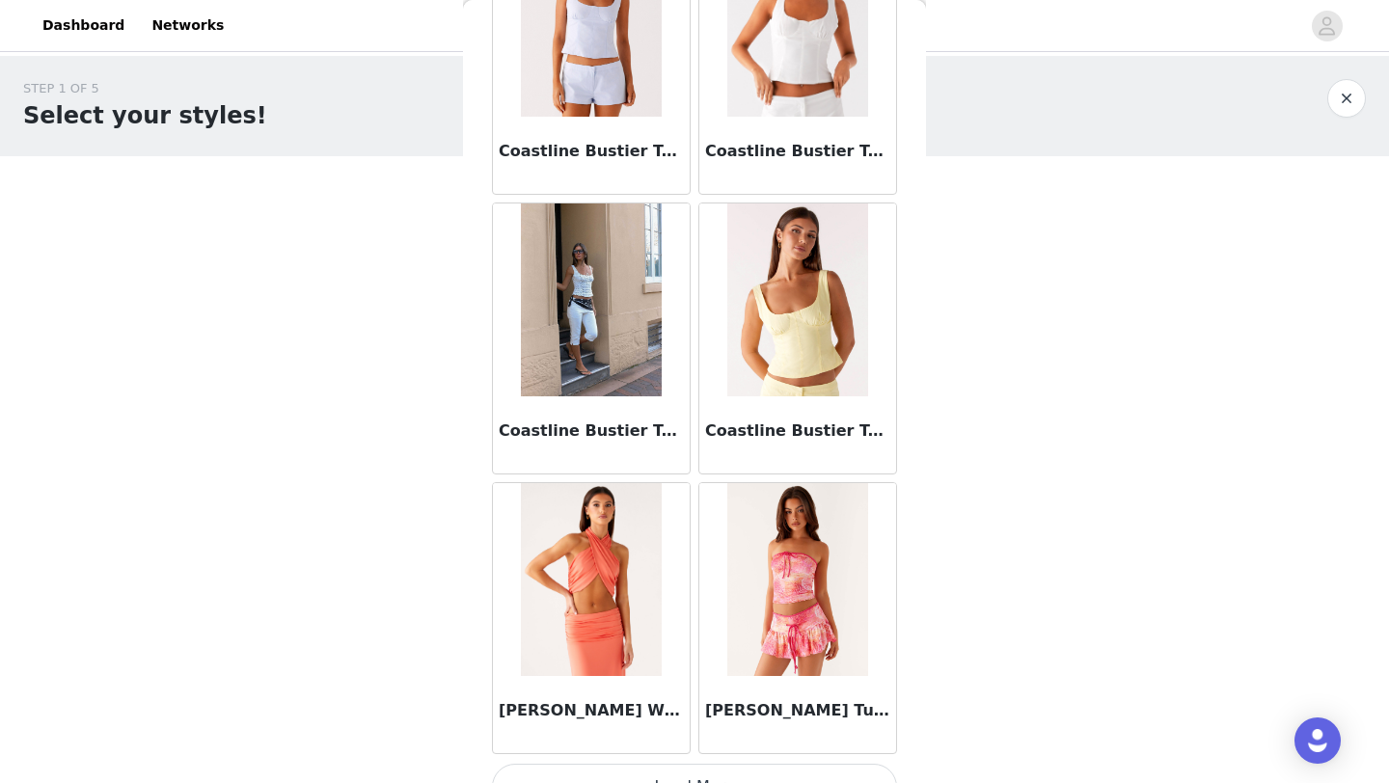
scroll to position [4964, 0]
